Goal: Use online tool/utility: Utilize a website feature to perform a specific function

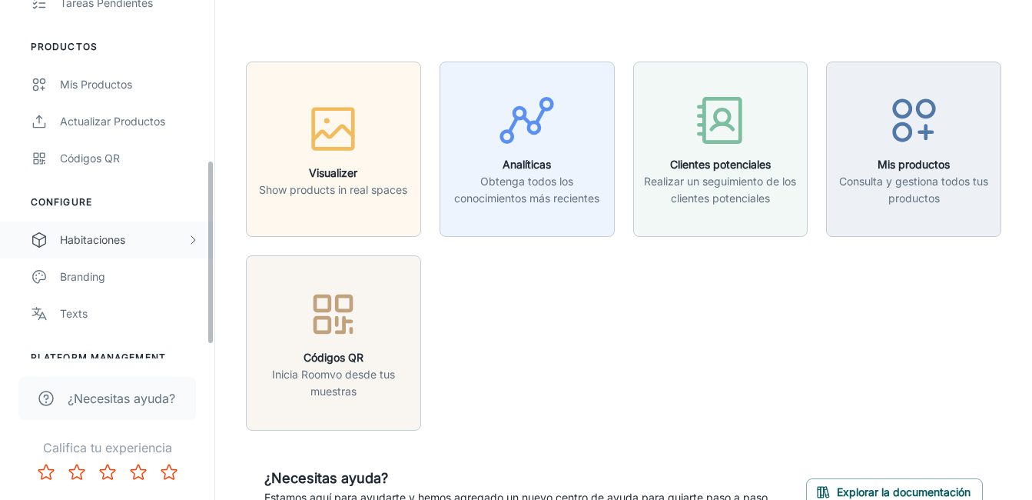
scroll to position [335, 0]
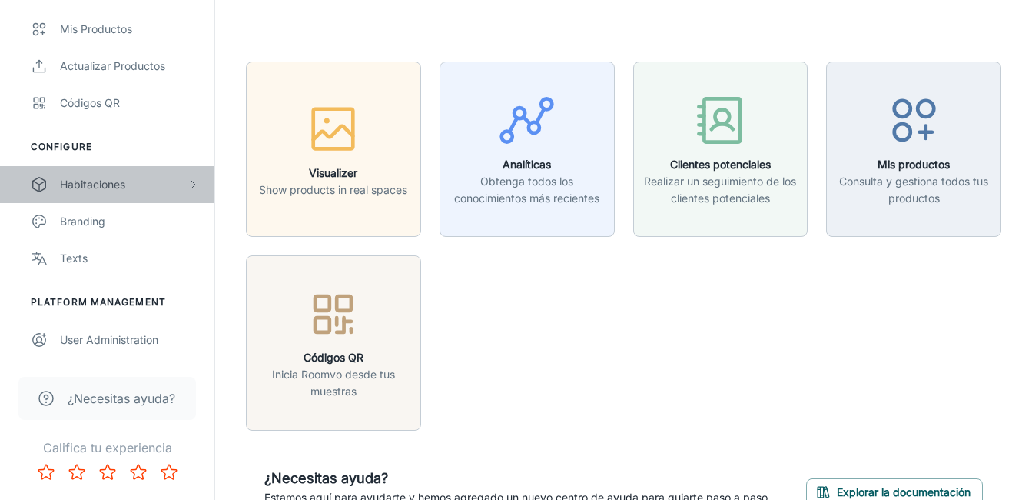
click at [121, 191] on div "Habitaciones" at bounding box center [123, 184] width 127 height 17
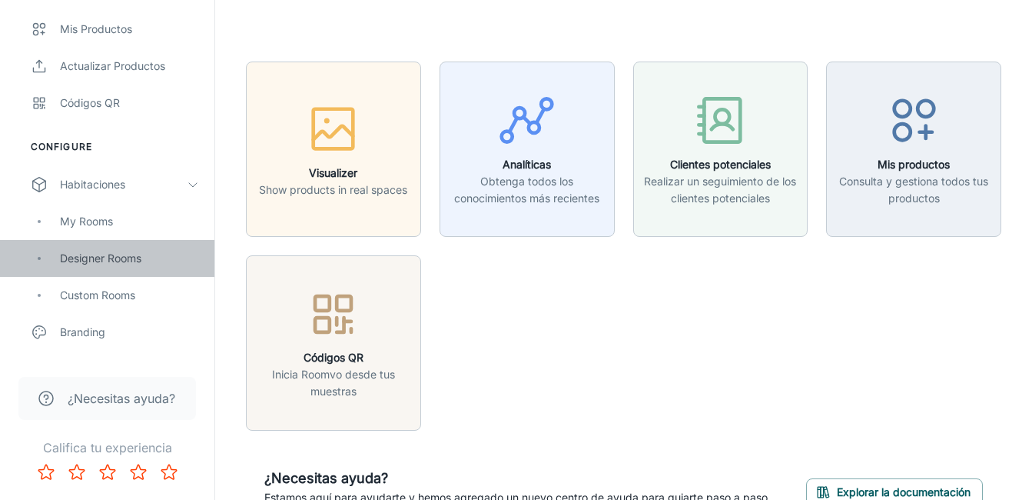
click at [136, 256] on div "Designer Rooms" at bounding box center [129, 258] width 139 height 17
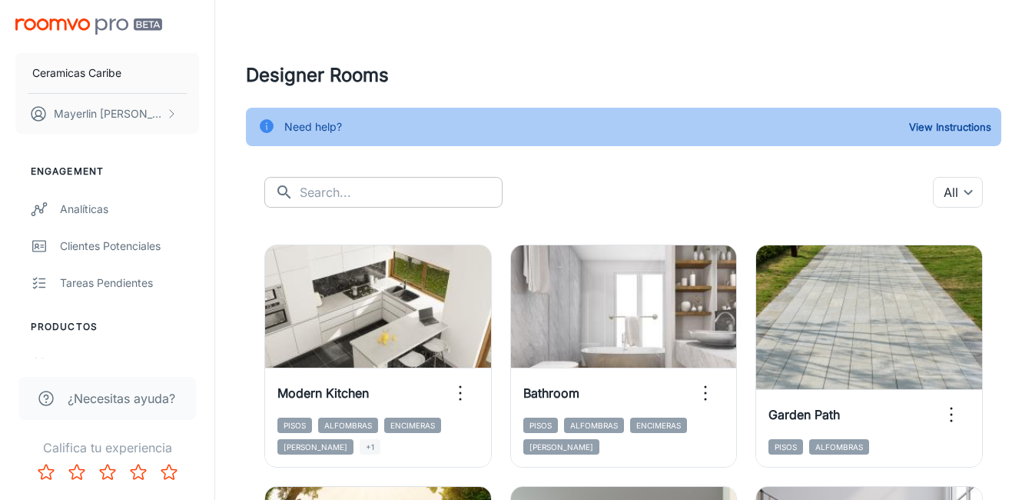
click at [351, 198] on input "text" at bounding box center [401, 192] width 203 height 31
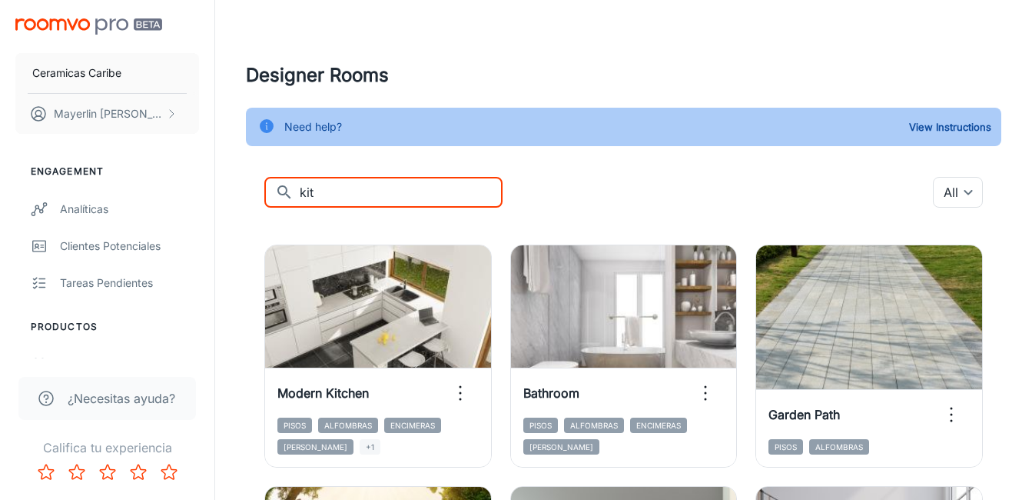
type input "kit"
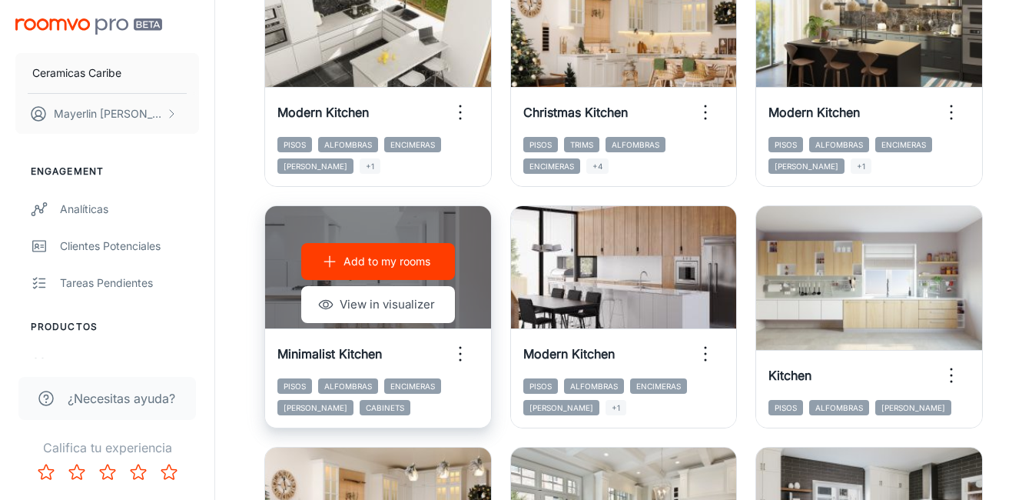
scroll to position [308, 0]
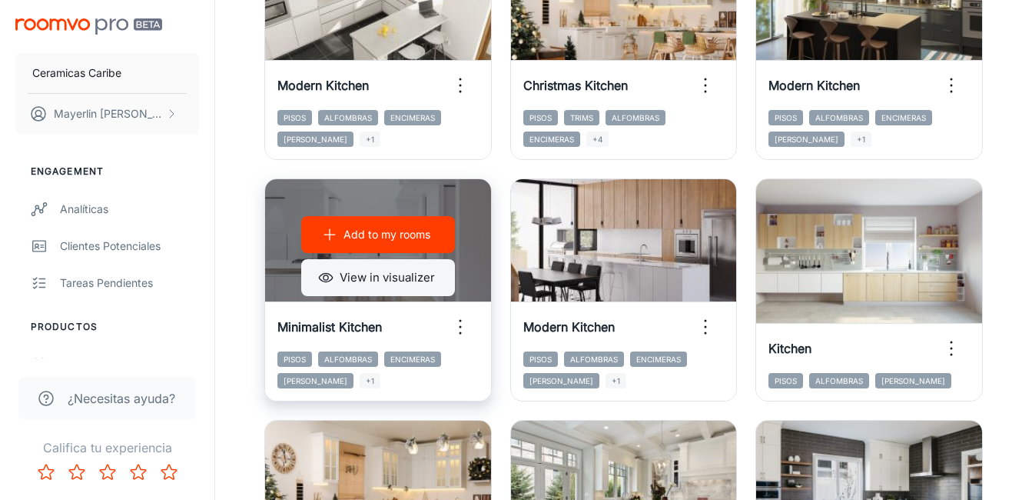
click at [408, 278] on button "View in visualizer" at bounding box center [378, 277] width 154 height 37
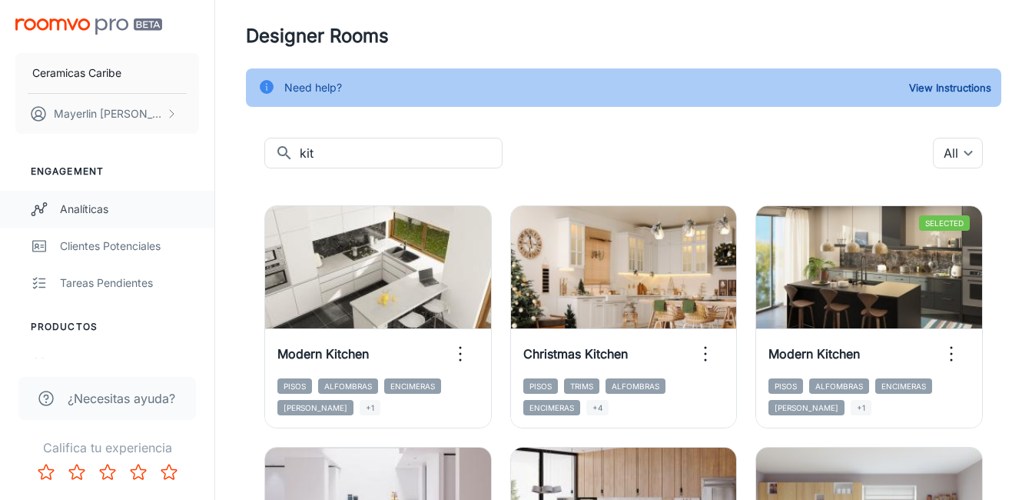
scroll to position [0, 0]
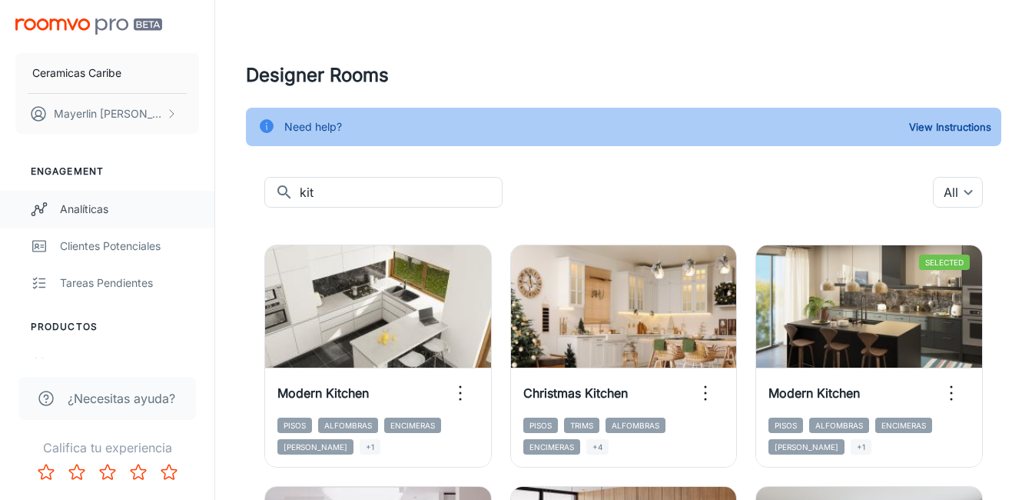
click at [115, 203] on div "Analíticas" at bounding box center [129, 209] width 139 height 17
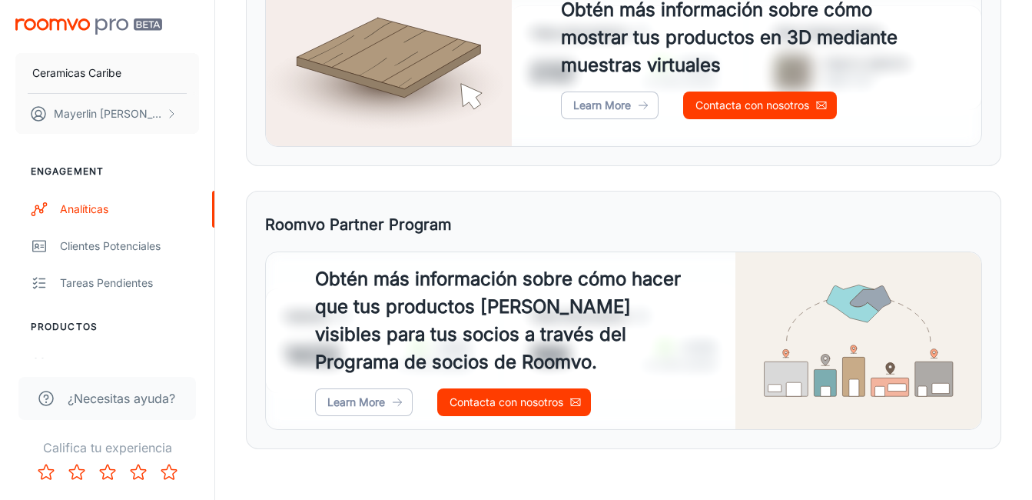
scroll to position [647, 0]
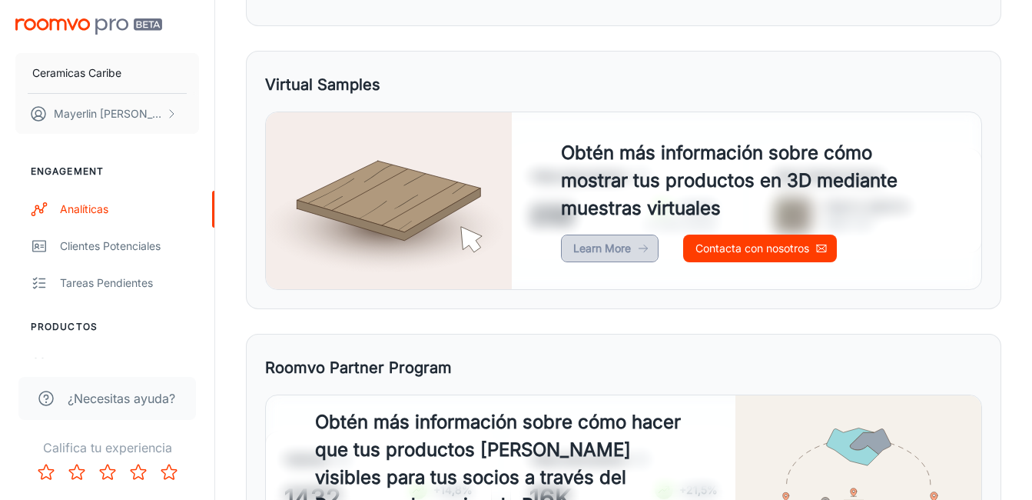
click at [636, 251] on link "Learn More" at bounding box center [610, 248] width 98 height 28
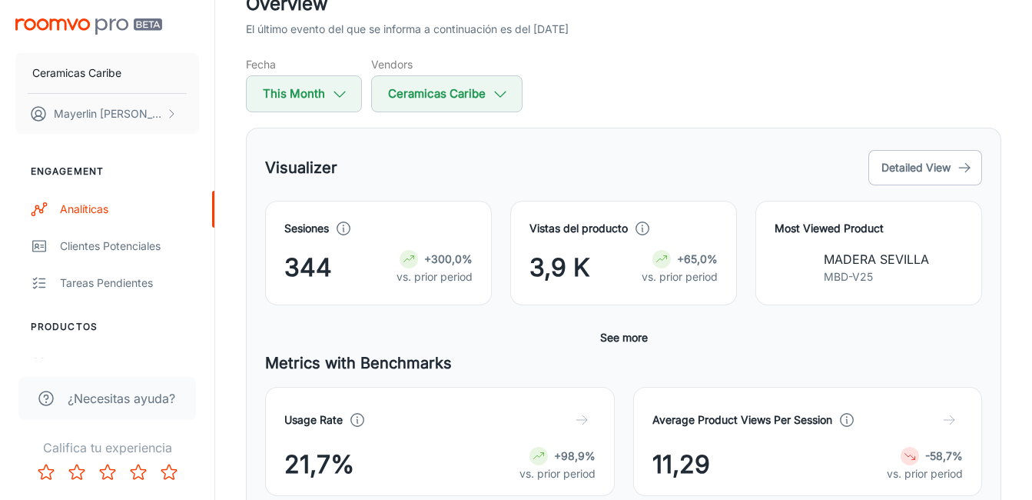
scroll to position [108, 0]
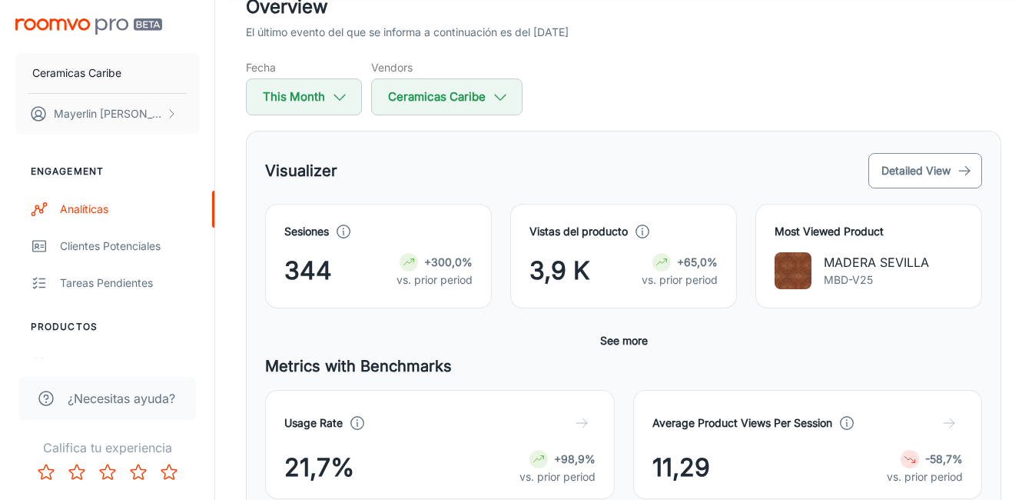
click at [945, 179] on button "Detailed View" at bounding box center [926, 170] width 114 height 35
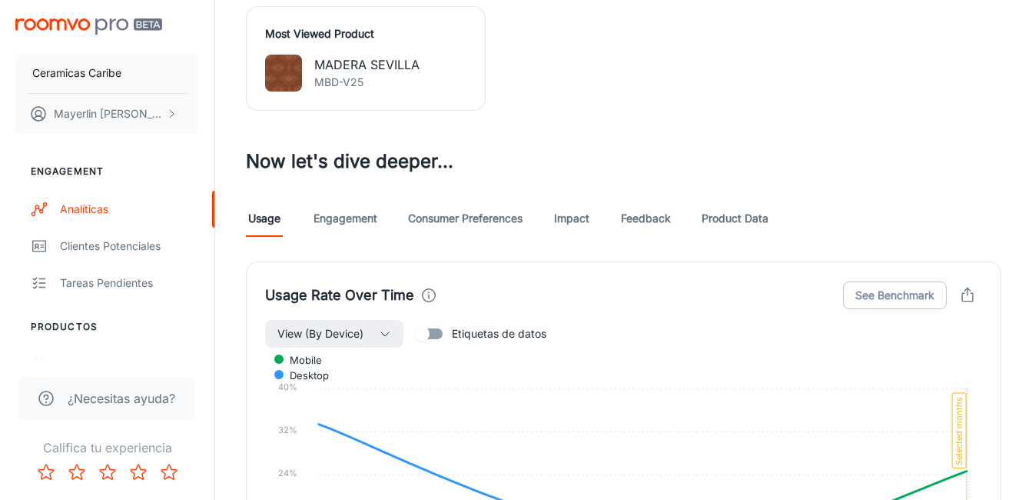
scroll to position [615, 0]
click at [353, 211] on link "Engagement" at bounding box center [346, 217] width 64 height 37
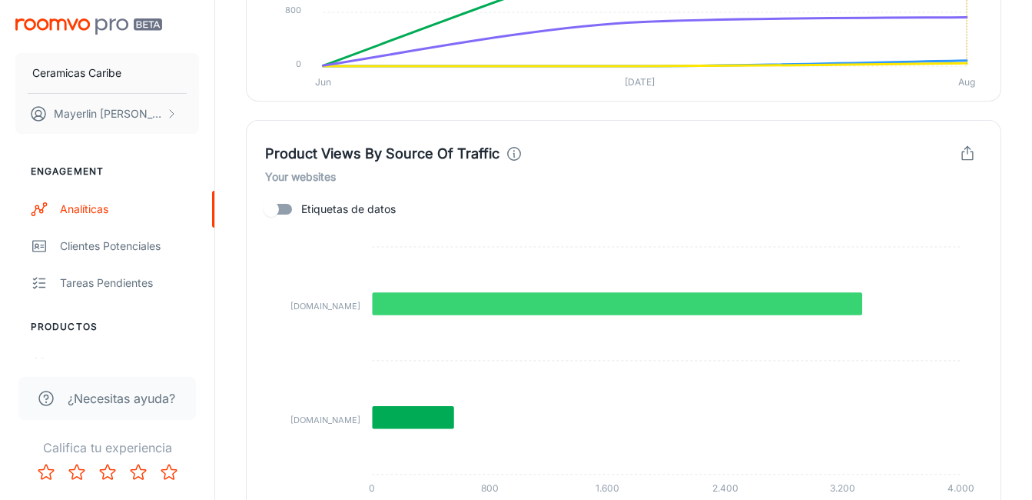
scroll to position [1230, 0]
